Goal: Unclear

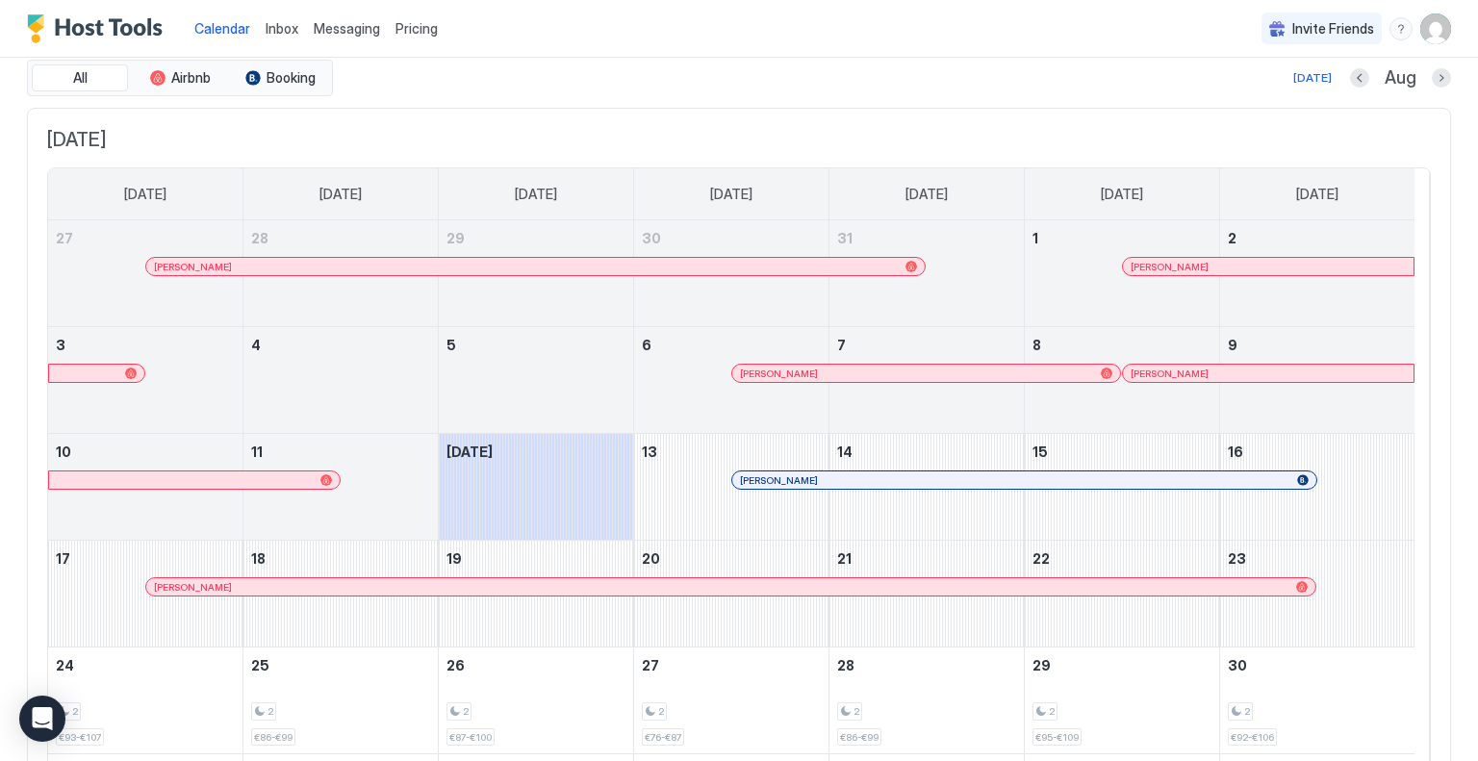
scroll to position [96, 0]
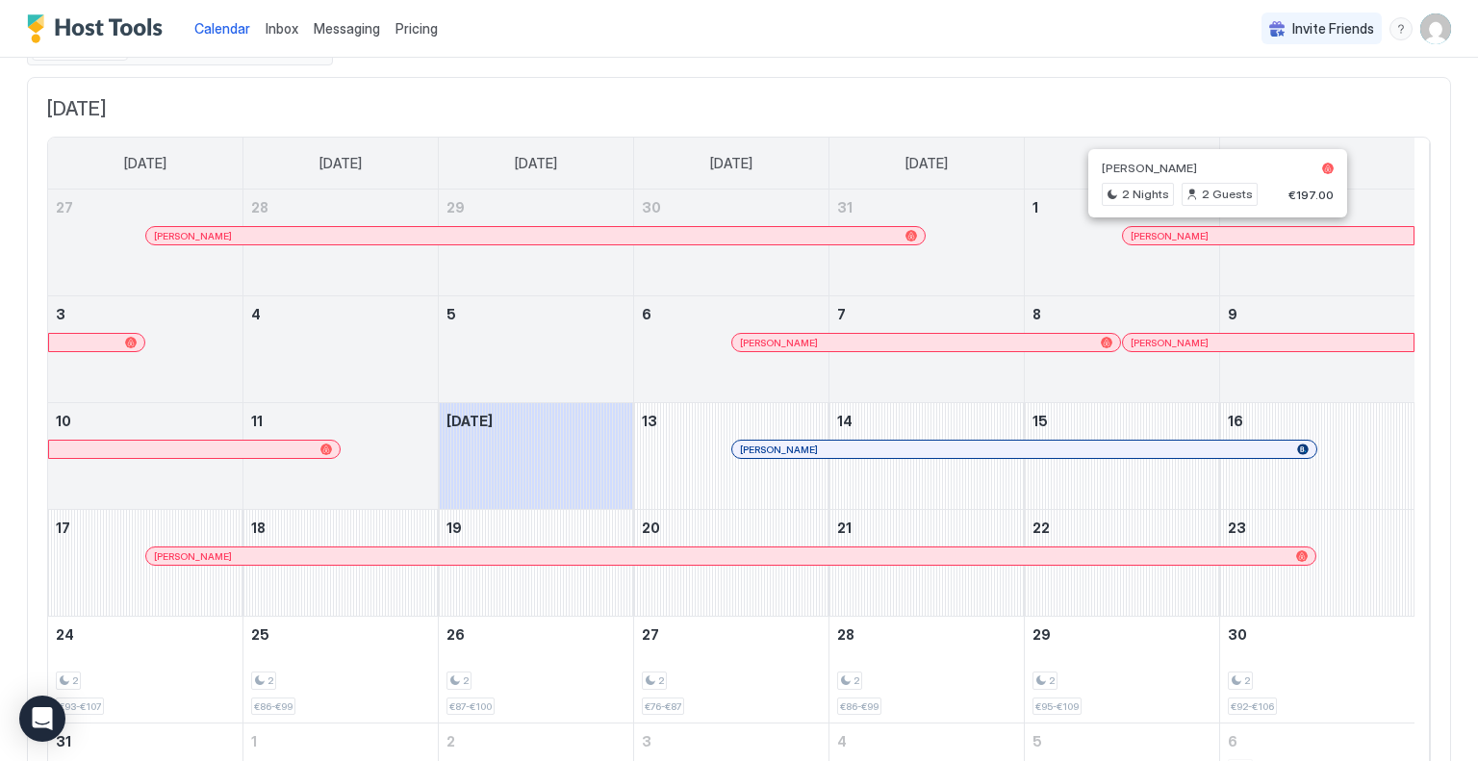
click at [1210, 234] on div at bounding box center [1210, 235] width 15 height 15
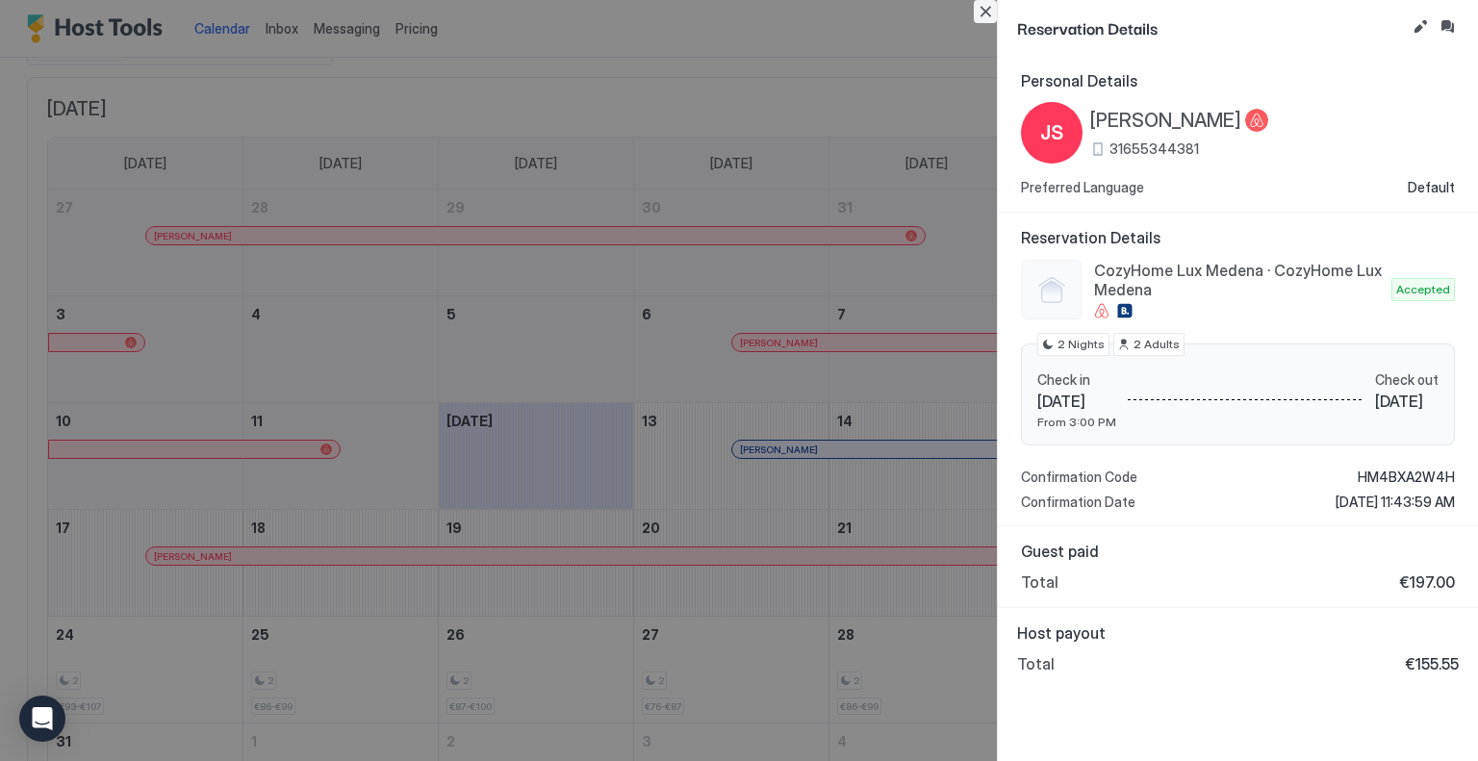
click at [989, 15] on button "Close" at bounding box center [985, 11] width 23 height 23
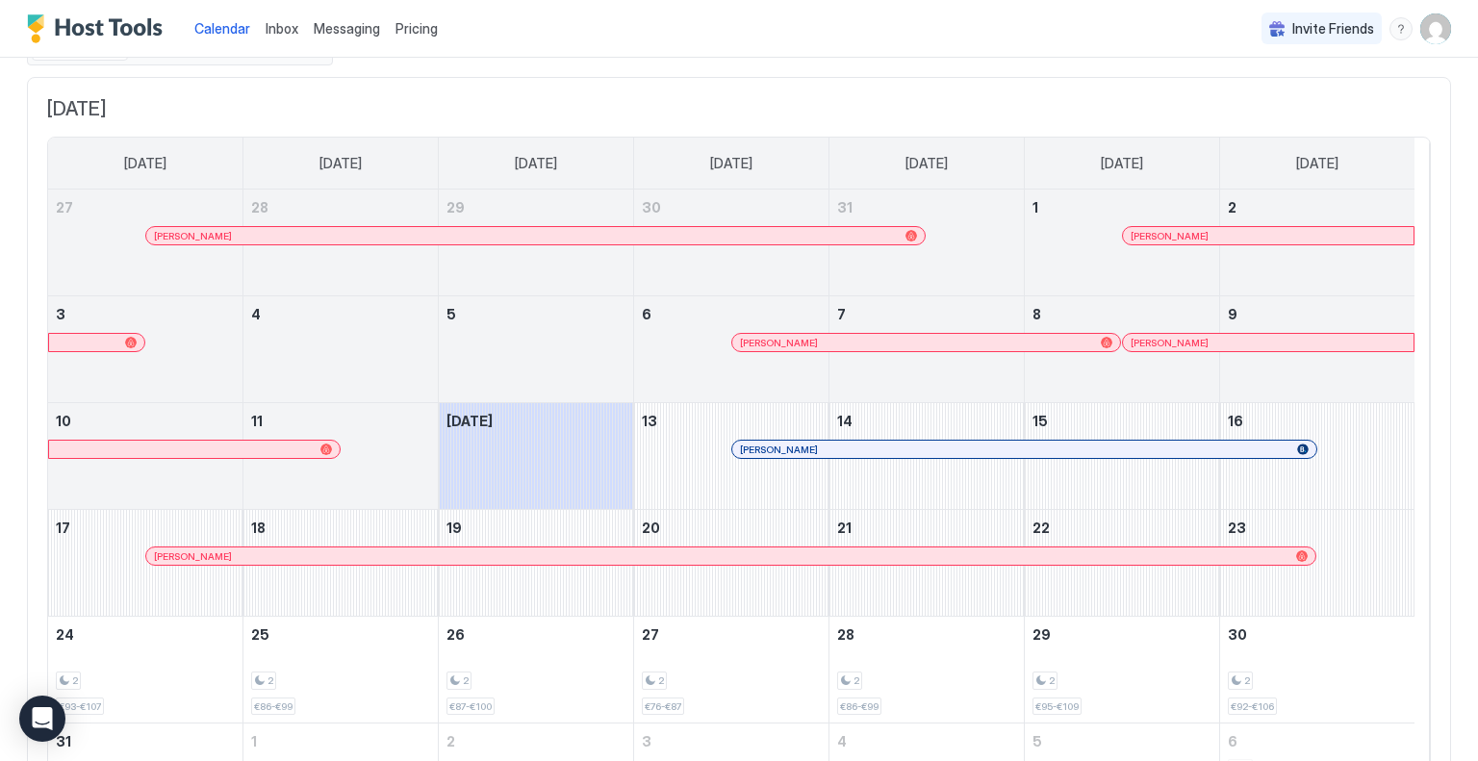
click at [1008, 343] on div at bounding box center [1009, 342] width 15 height 15
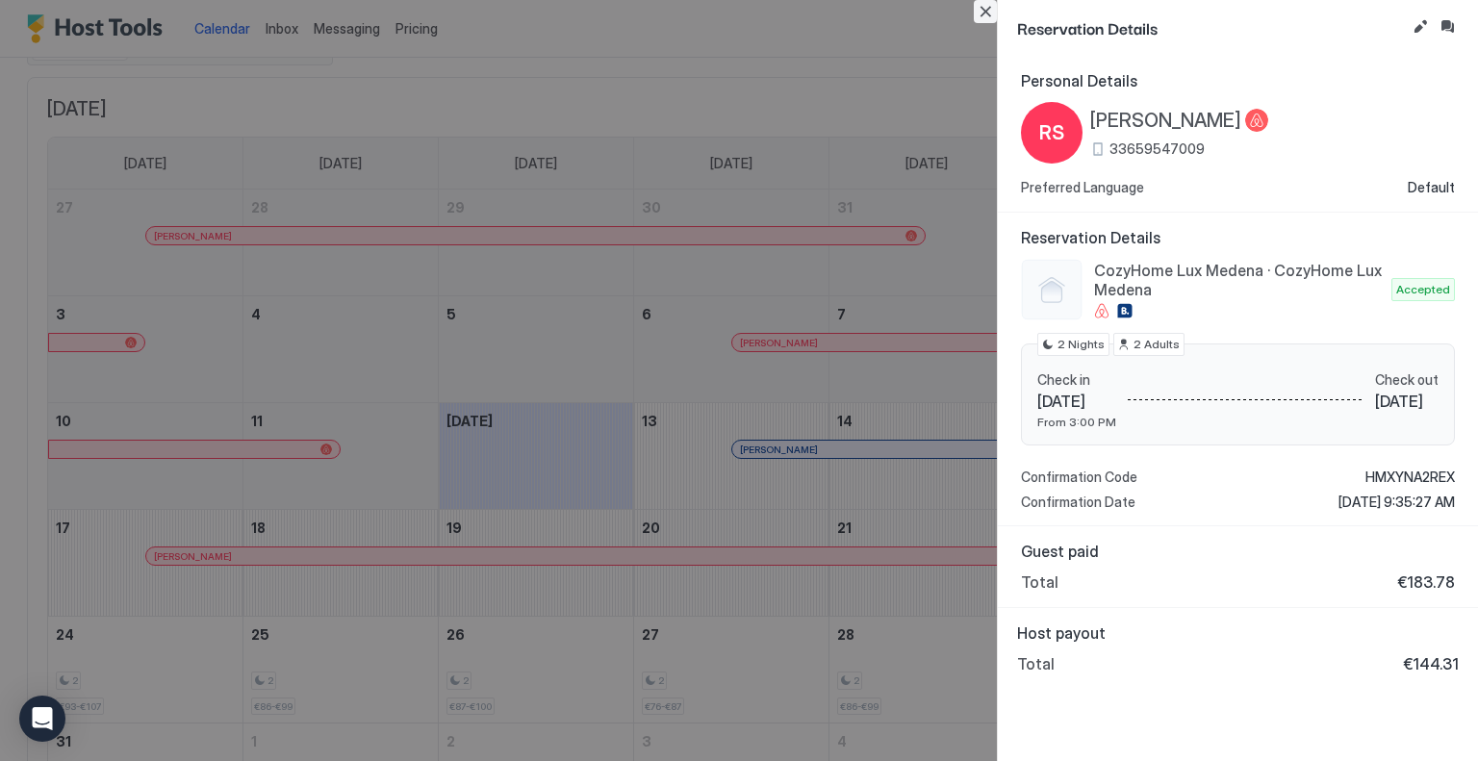
click at [980, 7] on button "Close" at bounding box center [985, 11] width 23 height 23
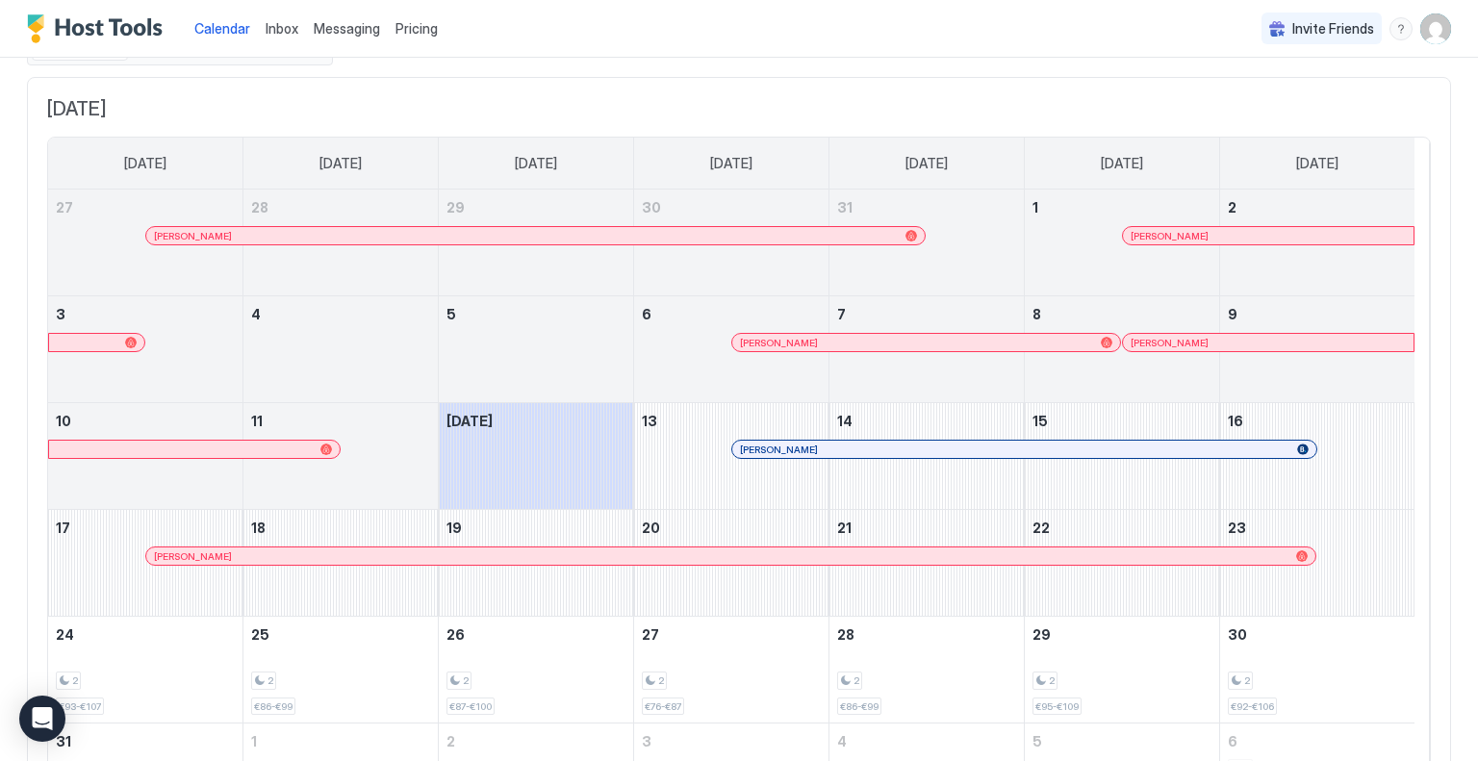
click at [1183, 337] on div "[PERSON_NAME]" at bounding box center [1268, 343] width 275 height 13
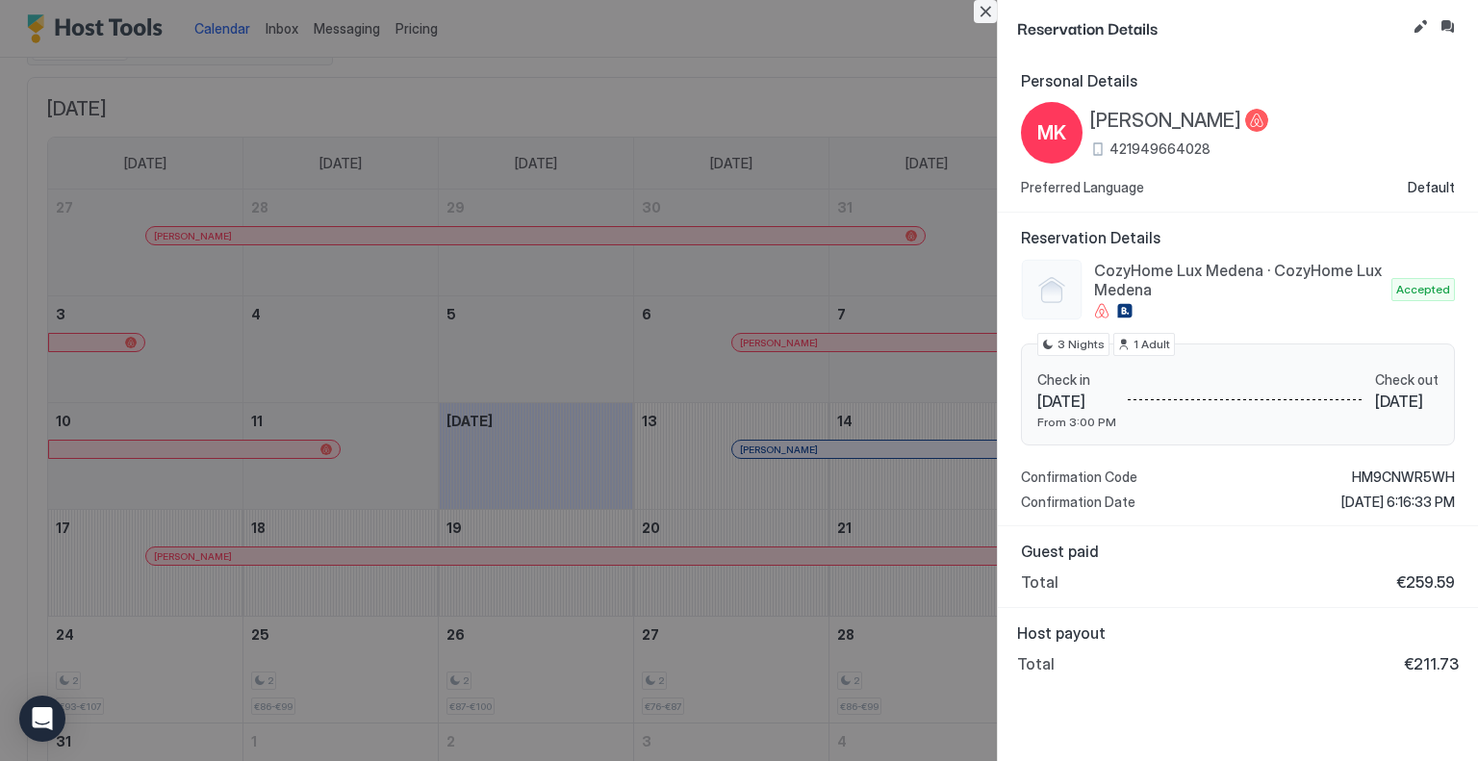
click at [985, 10] on button "Close" at bounding box center [985, 11] width 23 height 23
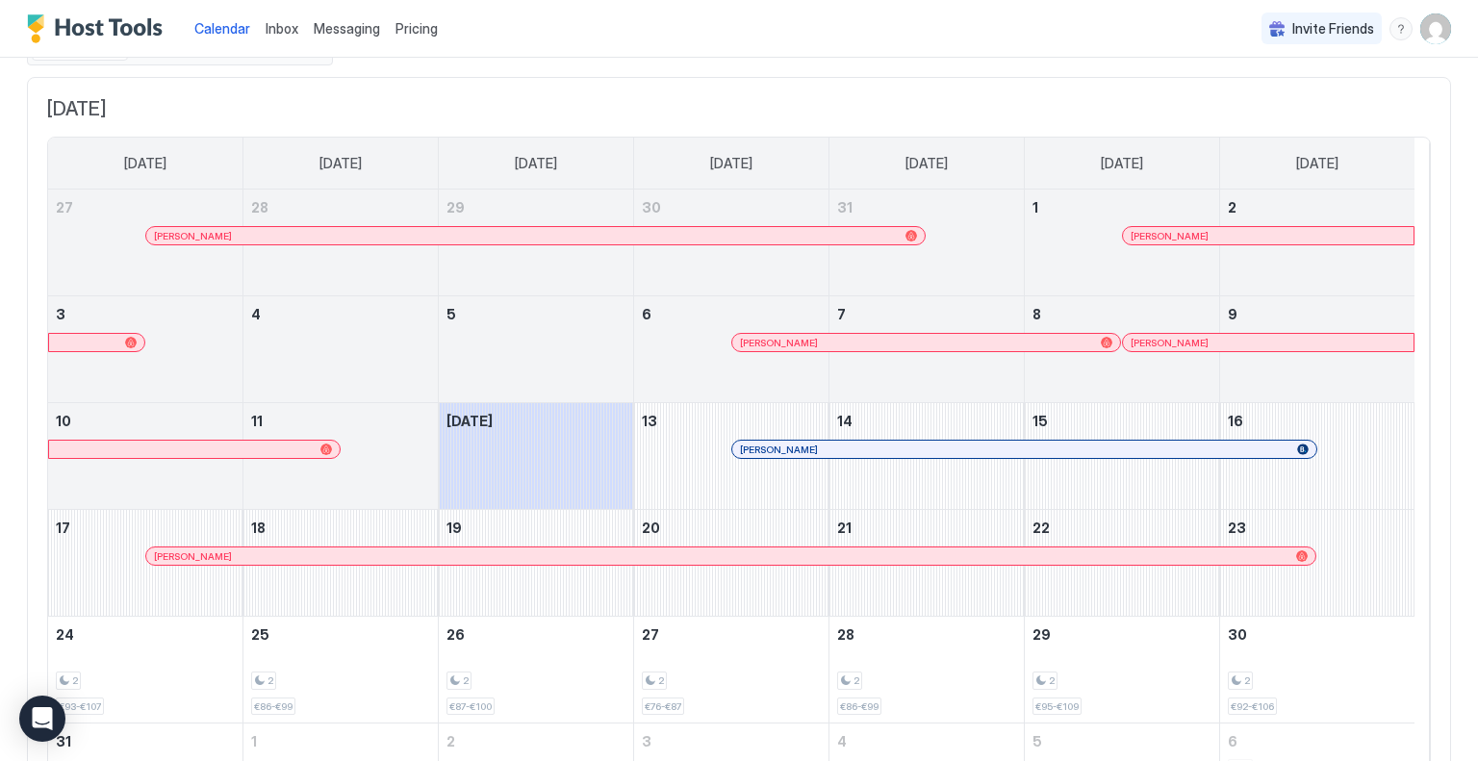
click at [995, 451] on div at bounding box center [994, 449] width 15 height 15
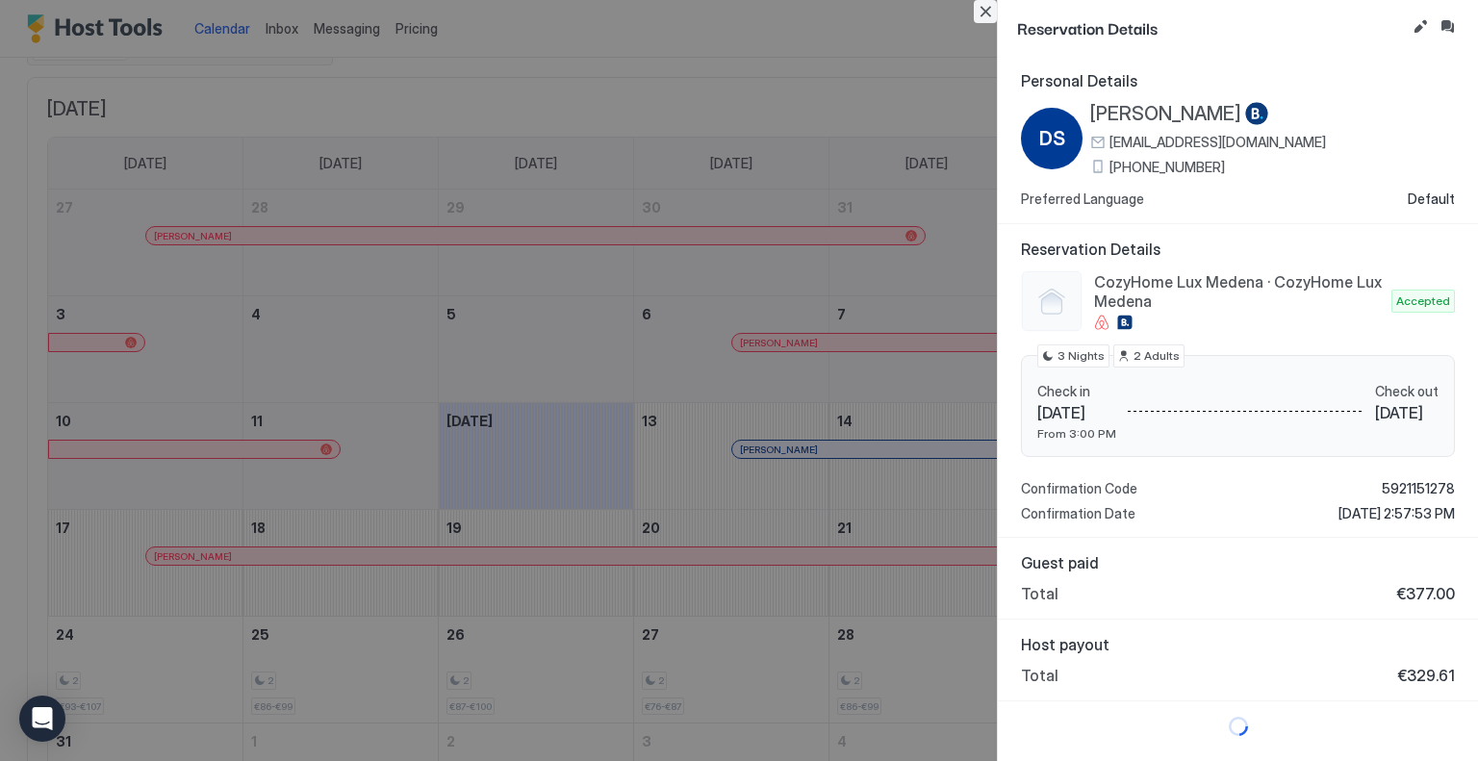
click at [985, 13] on button "Close" at bounding box center [985, 11] width 23 height 23
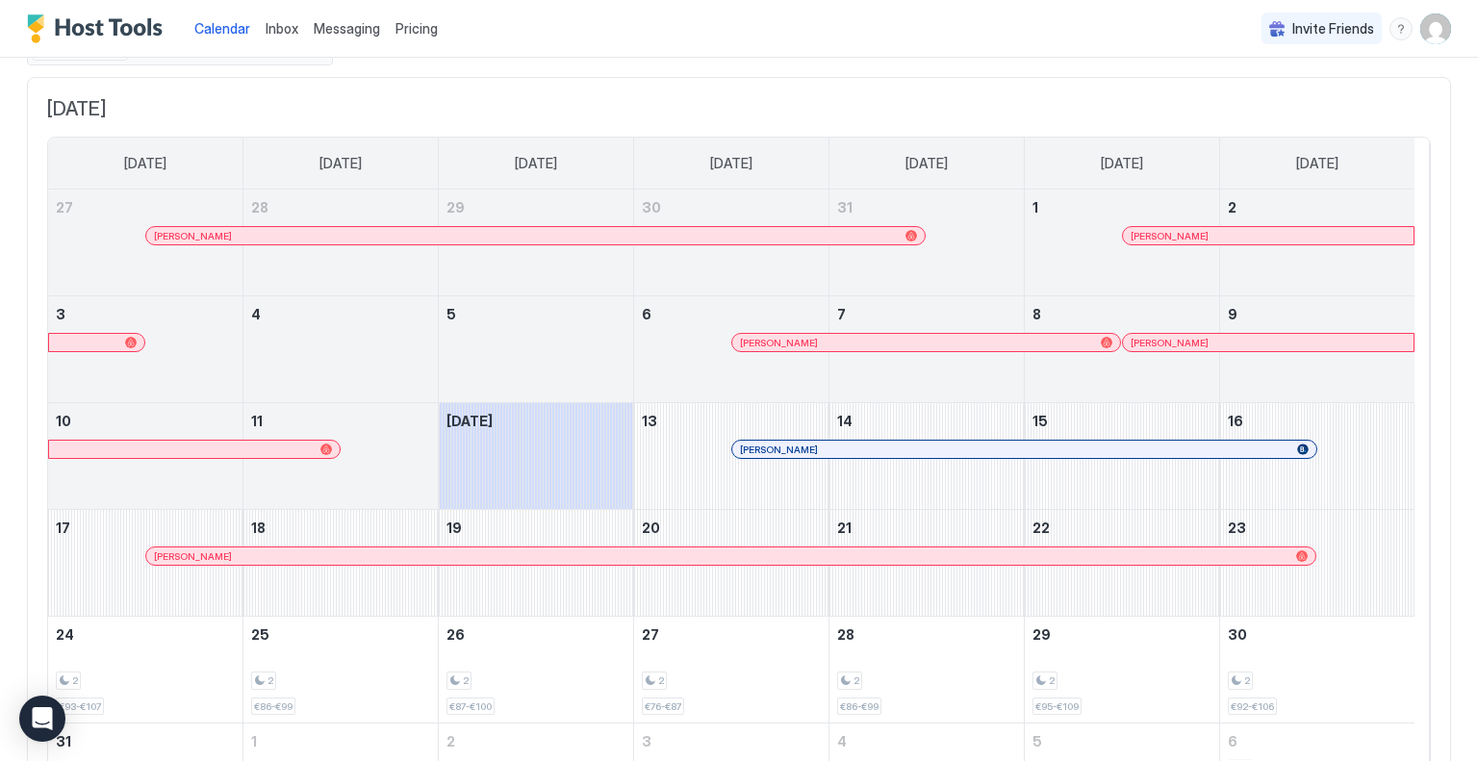
click at [898, 561] on div "[PERSON_NAME]" at bounding box center [730, 556] width 1169 height 17
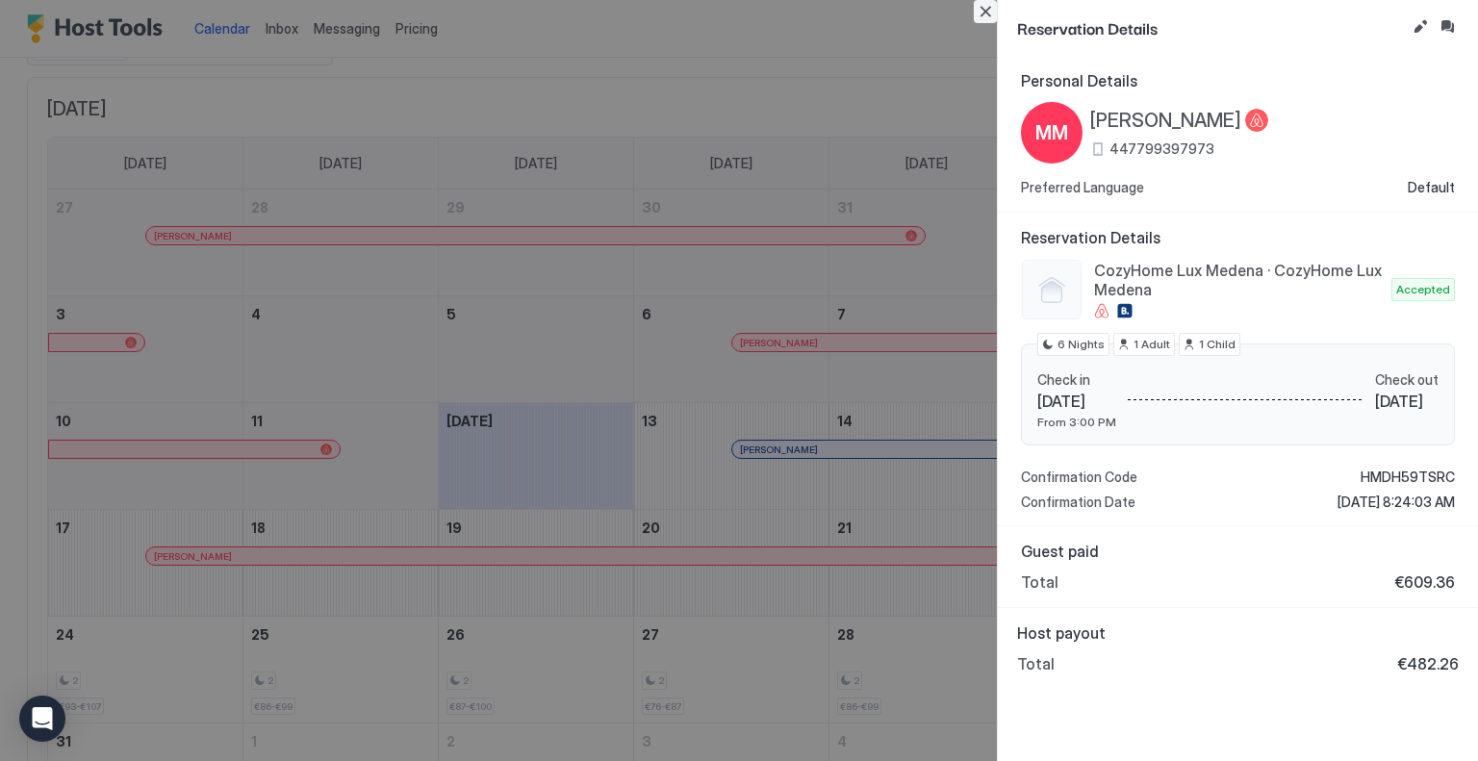
click at [982, 8] on button "Close" at bounding box center [985, 11] width 23 height 23
